Goal: Transaction & Acquisition: Obtain resource

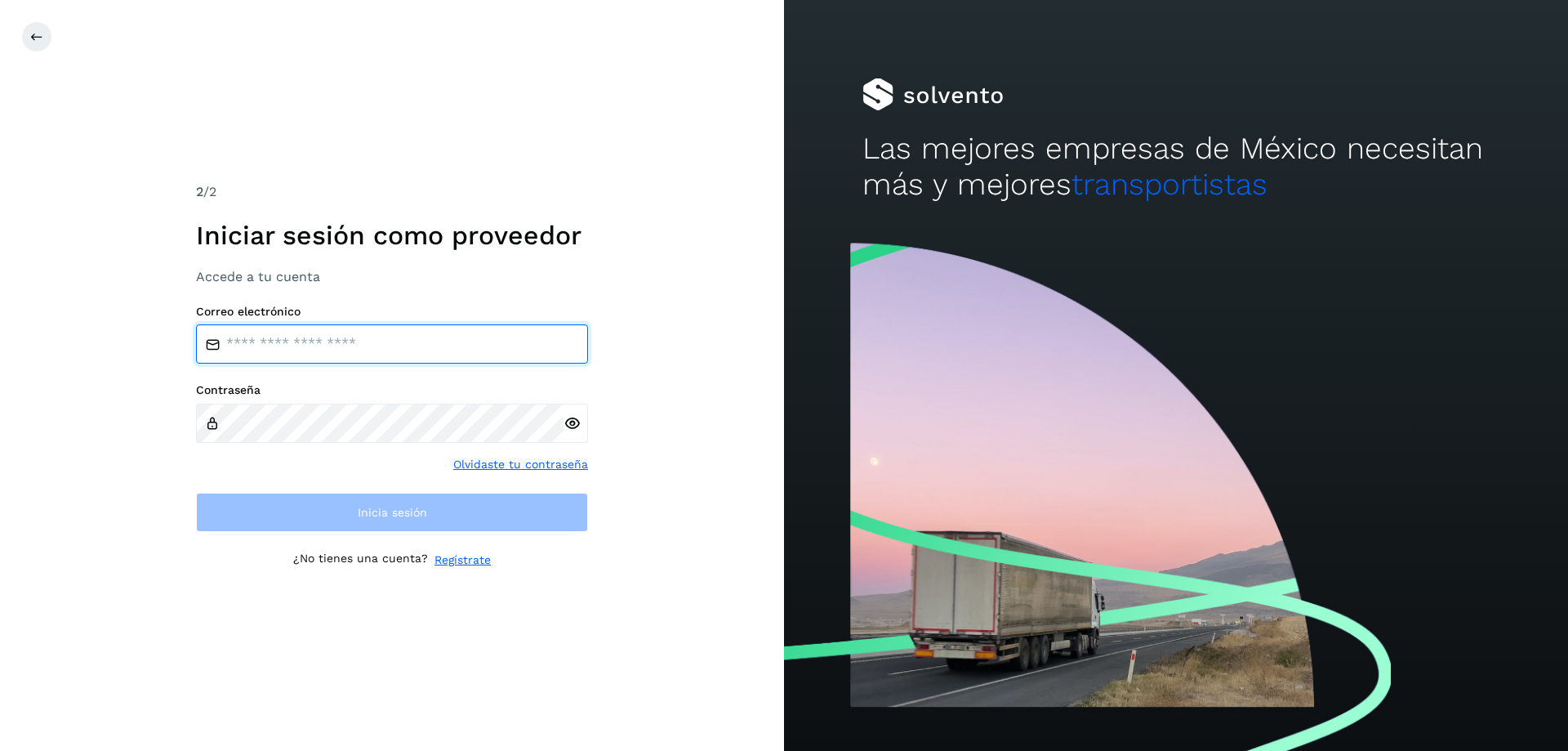
click at [420, 339] on input "email" at bounding box center [392, 344] width 392 height 40
type input "**********"
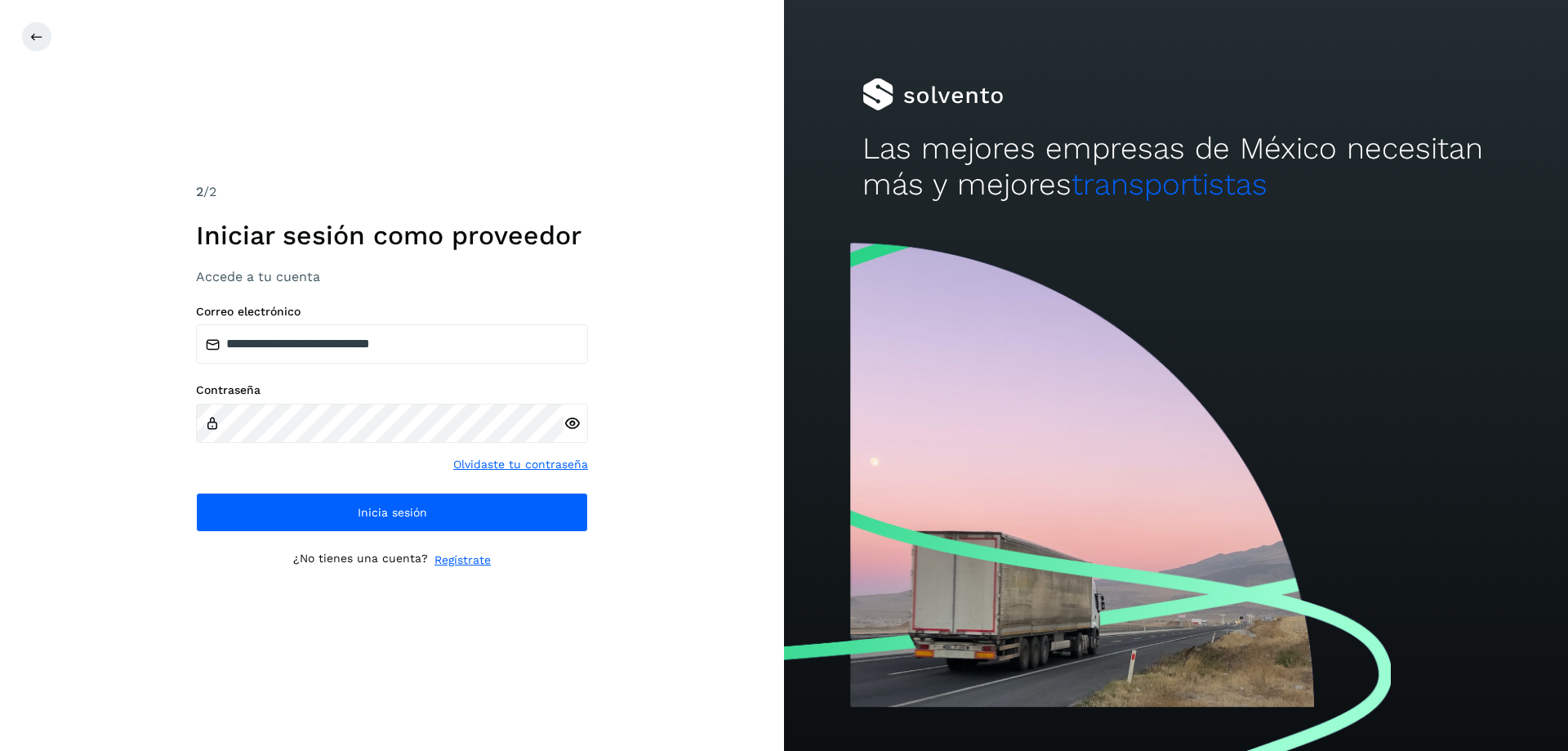
click at [576, 415] on icon at bounding box center [573, 424] width 17 height 17
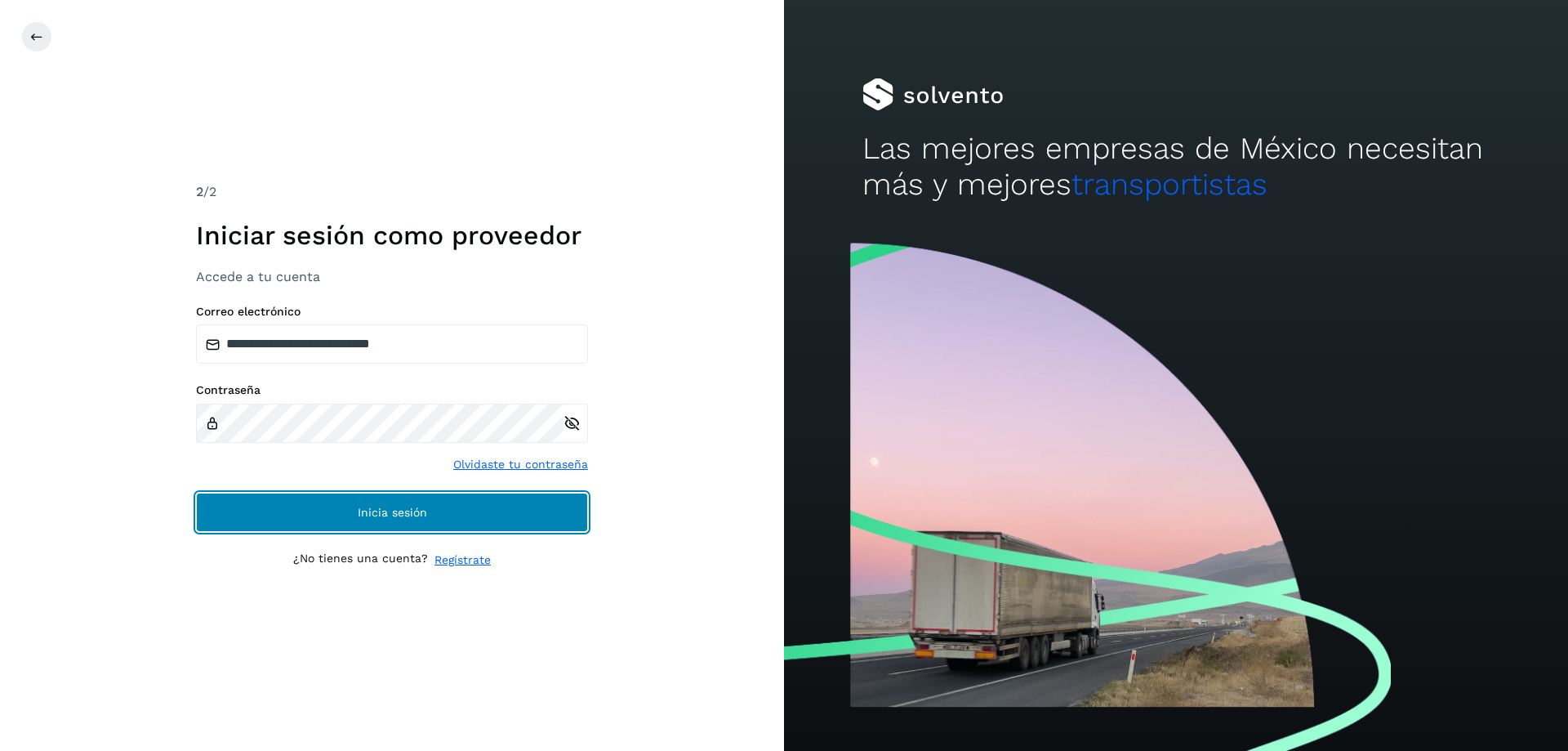
click at [414, 502] on button "Inicia sesión" at bounding box center [392, 512] width 392 height 40
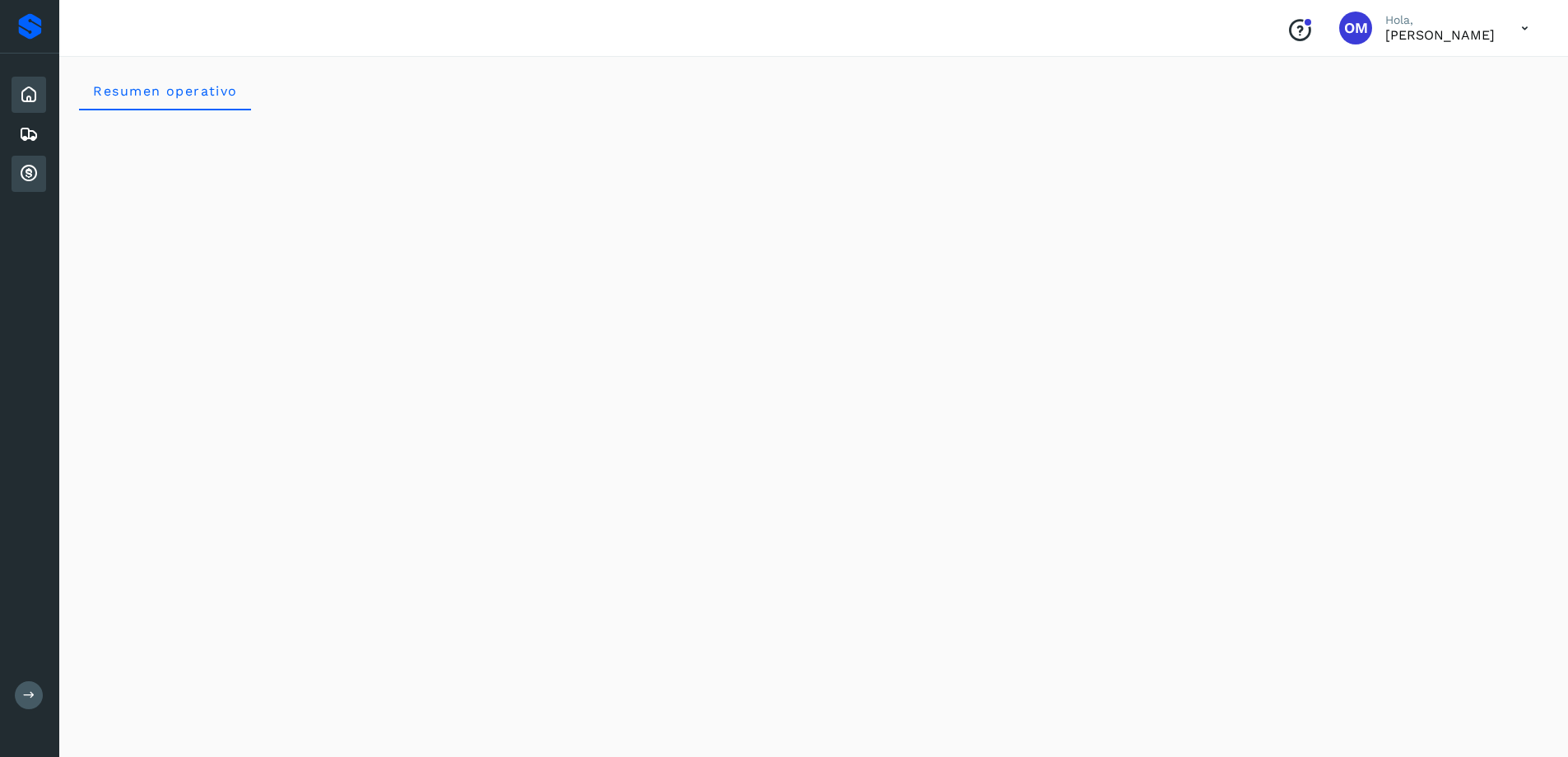
click at [33, 173] on icon at bounding box center [28, 173] width 19 height 19
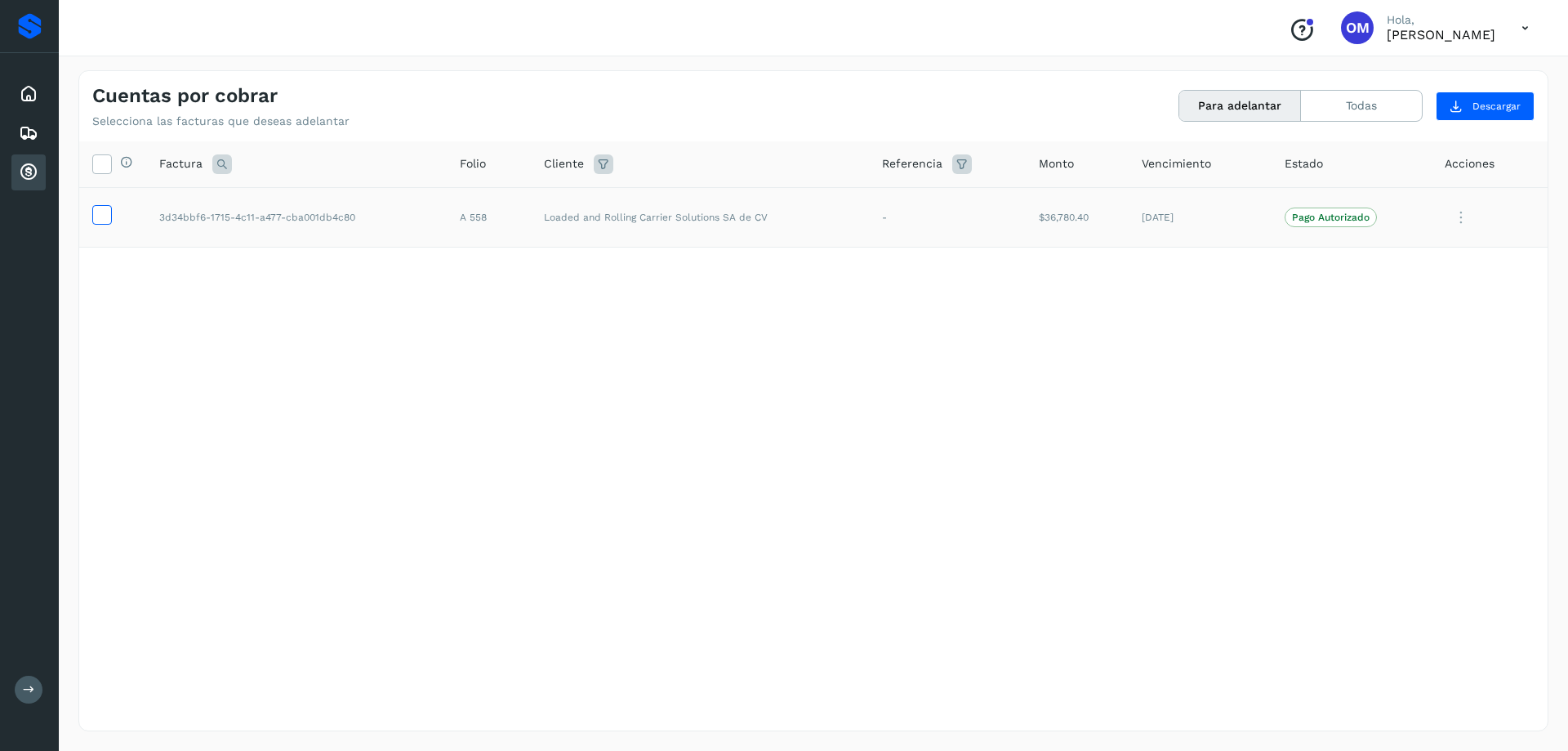
click at [95, 215] on icon at bounding box center [101, 213] width 17 height 17
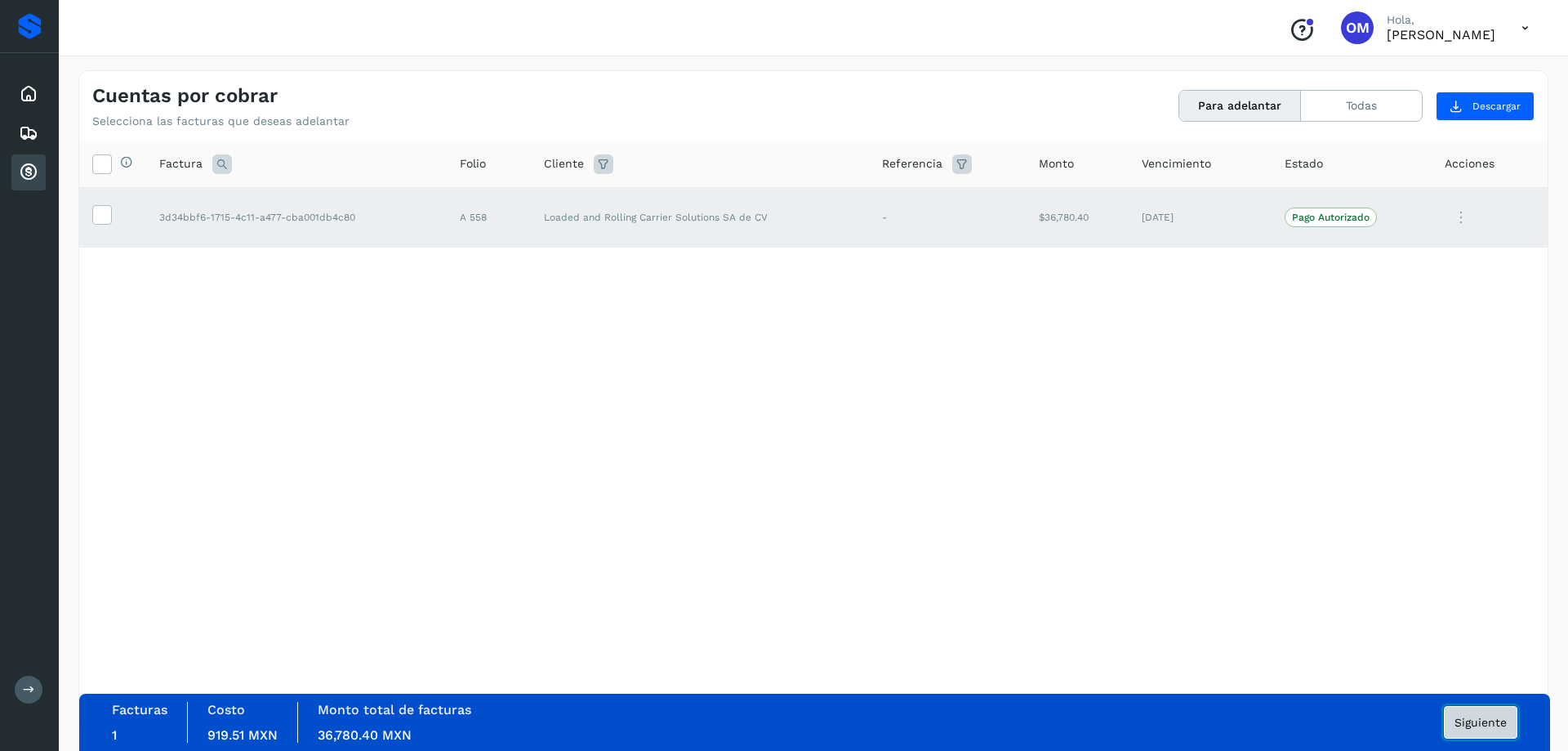
click at [1498, 724] on span "Siguiente" at bounding box center [1481, 722] width 52 height 12
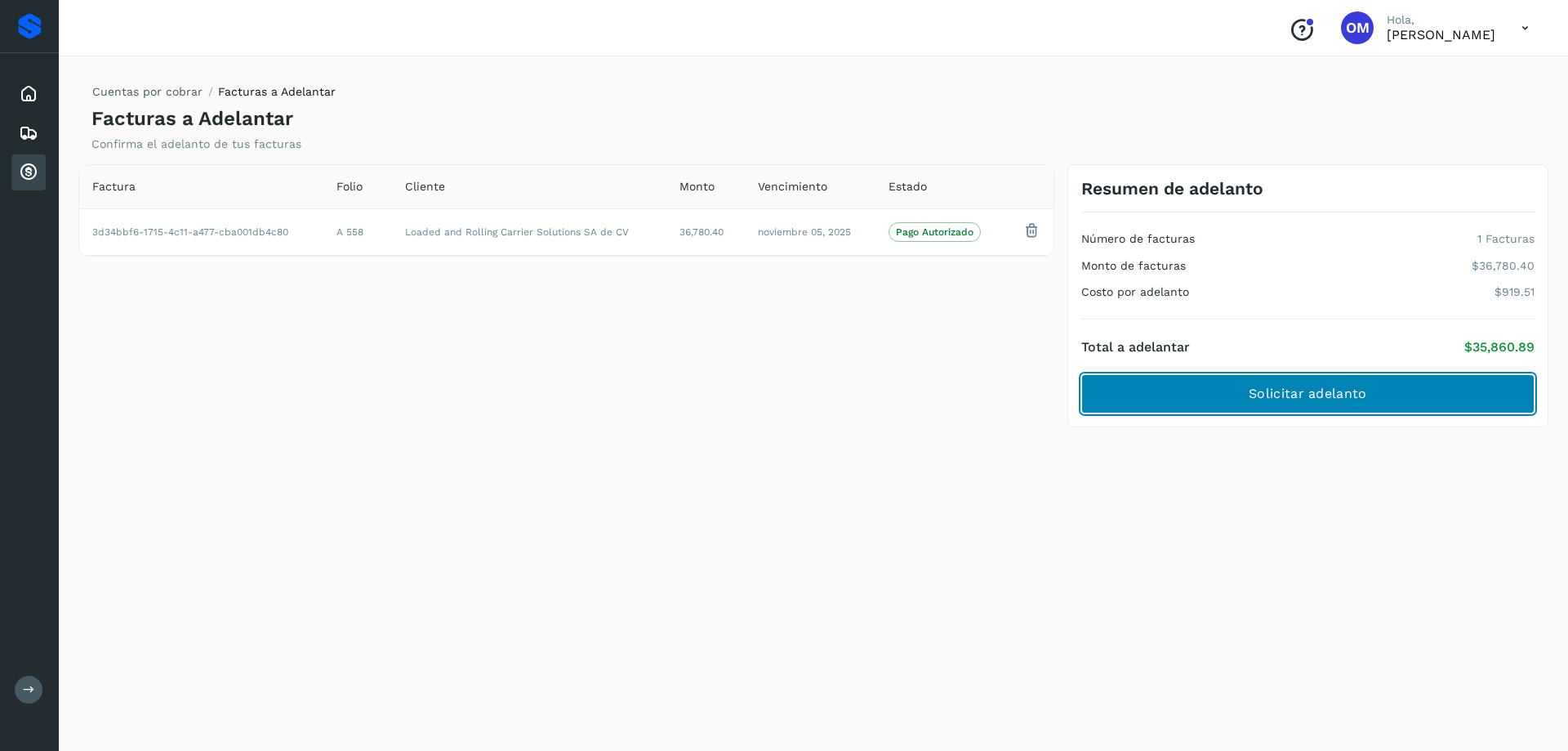
click at [1253, 396] on span "Solicitar adelanto" at bounding box center [1308, 394] width 118 height 18
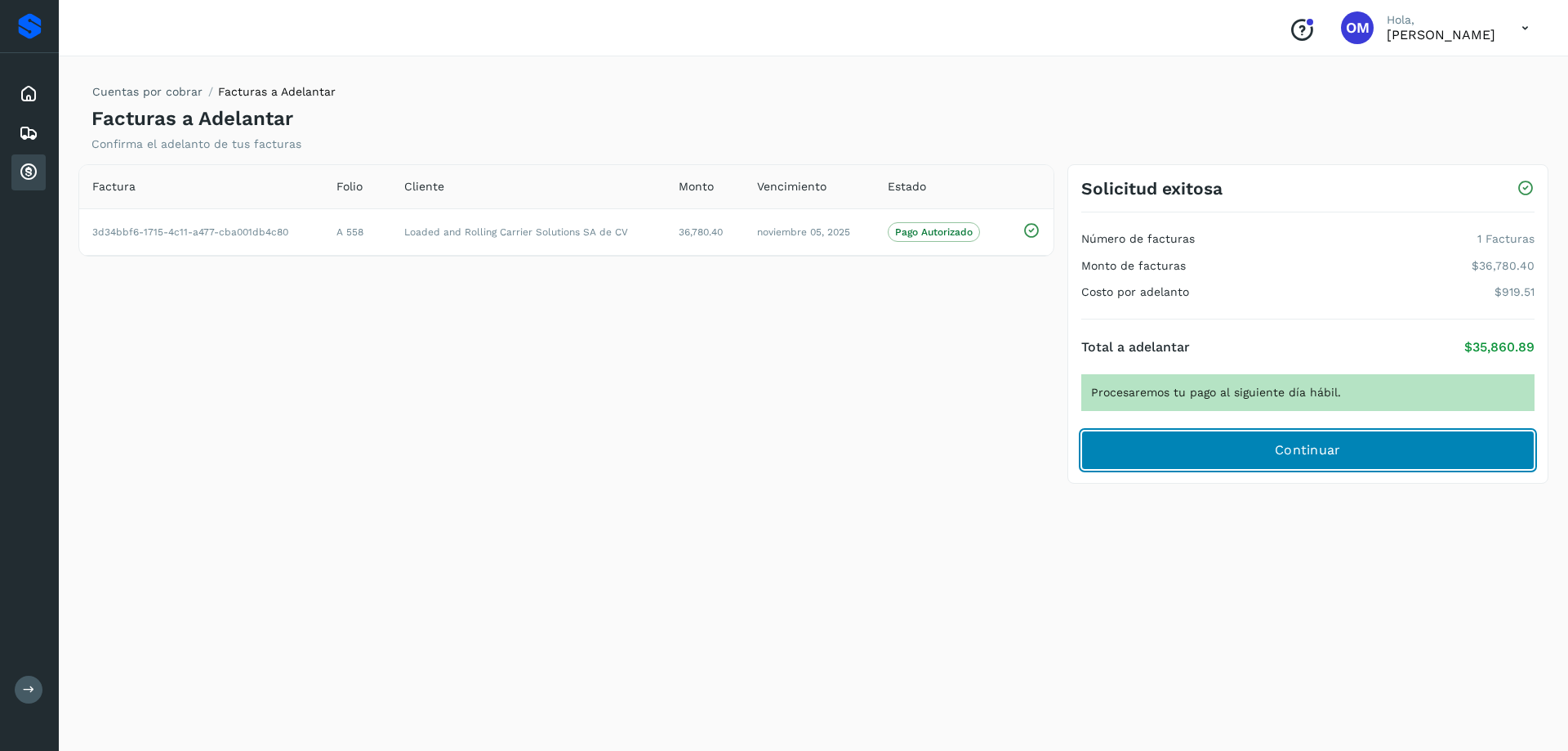
click at [1315, 452] on span "Continuar" at bounding box center [1308, 450] width 67 height 18
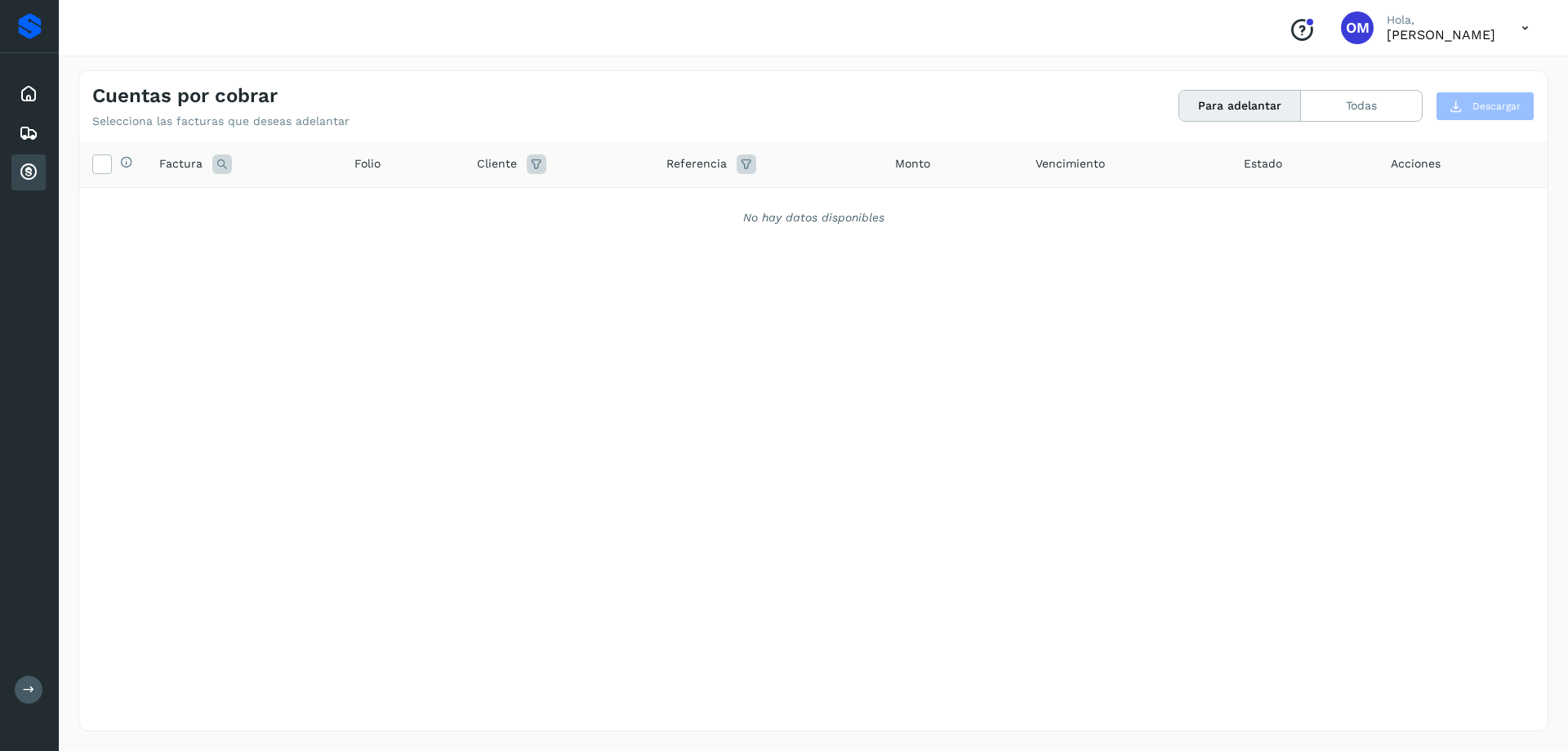
click at [1529, 28] on icon at bounding box center [1526, 28] width 34 height 34
click at [1409, 71] on div "Cerrar sesión" at bounding box center [1443, 73] width 194 height 31
